Goal: Information Seeking & Learning: Find specific fact

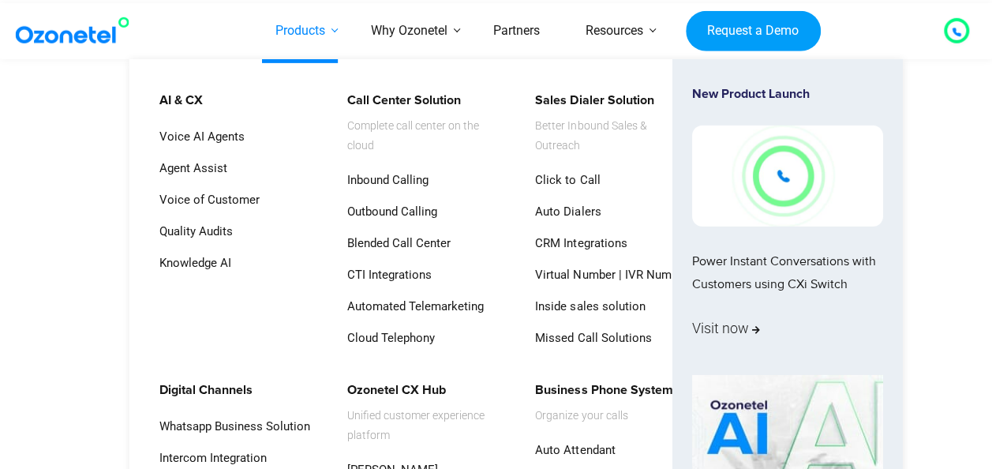
scroll to position [663, 0]
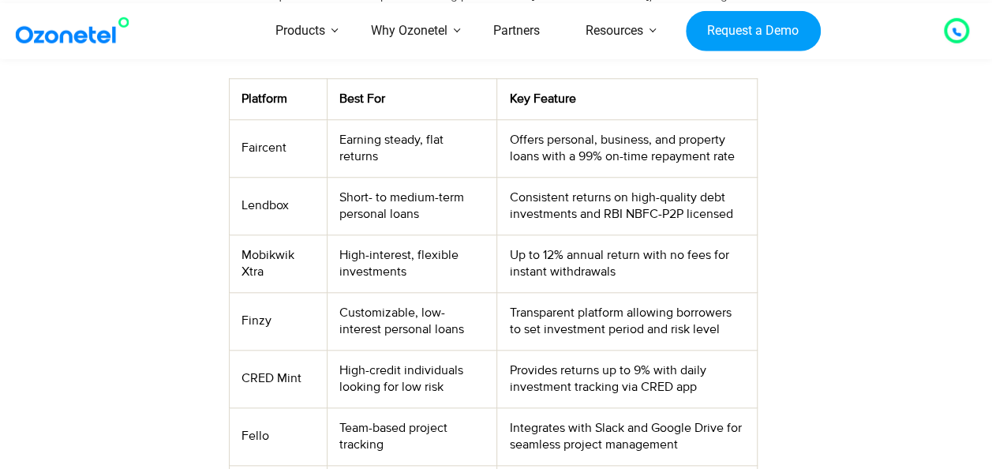
click at [259, 234] on td "Mobikwik Xtra" at bounding box center [278, 263] width 98 height 58
drag, startPoint x: 264, startPoint y: 229, endPoint x: 238, endPoint y: 210, distance: 31.6
click at [238, 234] on td "Mobikwik Xtra" at bounding box center [278, 263] width 98 height 58
copy td "Mobikwik Xtra"
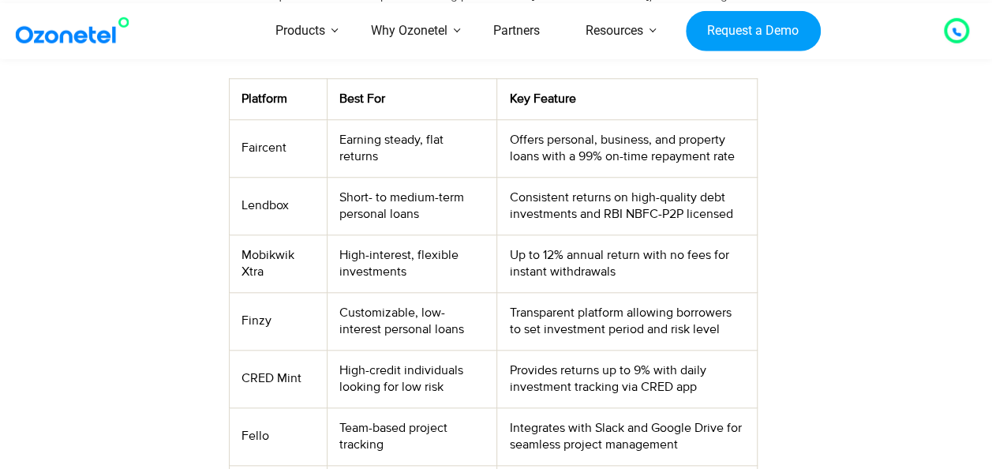
click at [259, 119] on td "Faircent" at bounding box center [278, 148] width 98 height 58
copy td "Faircent"
